Goal: Obtain resource: Download file/media

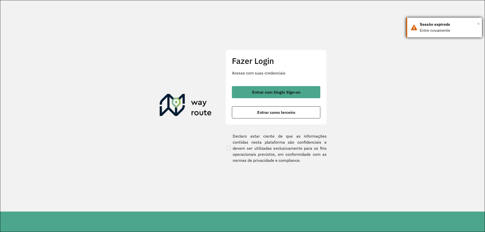
click at [479, 25] on span "×" at bounding box center [478, 24] width 3 height 8
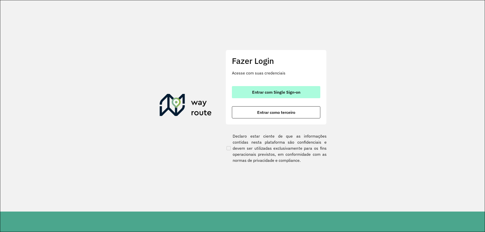
click at [286, 92] on span "Entrar com Single Sign-on" at bounding box center [276, 92] width 48 height 4
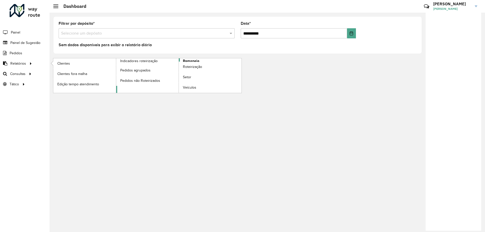
click at [195, 60] on span "Romaneio" at bounding box center [191, 60] width 16 height 5
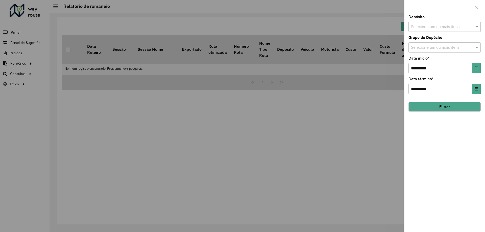
click at [455, 109] on button "Filtrar" at bounding box center [445, 107] width 72 height 10
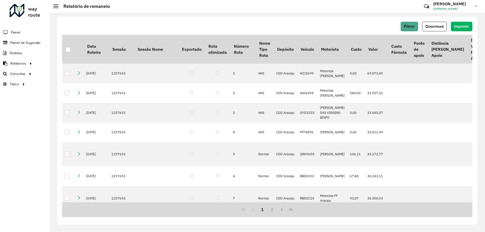
click at [438, 29] on button "Download" at bounding box center [434, 27] width 25 height 10
